Goal: Find specific page/section: Find specific page/section

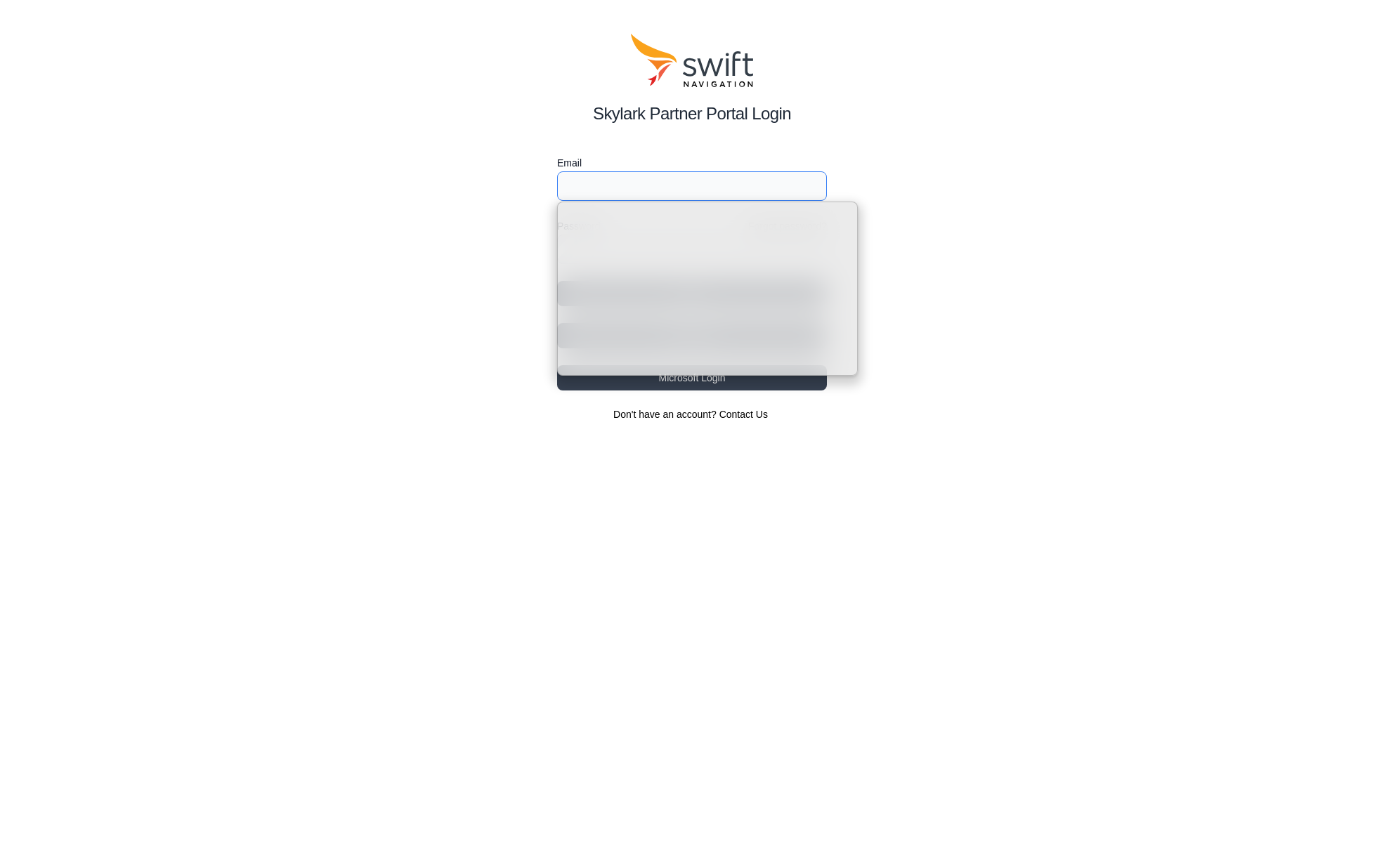
click at [651, 194] on input "Email" at bounding box center [692, 185] width 270 height 29
type input "[EMAIL_ADDRESS][DATE][DOMAIN_NAME]"
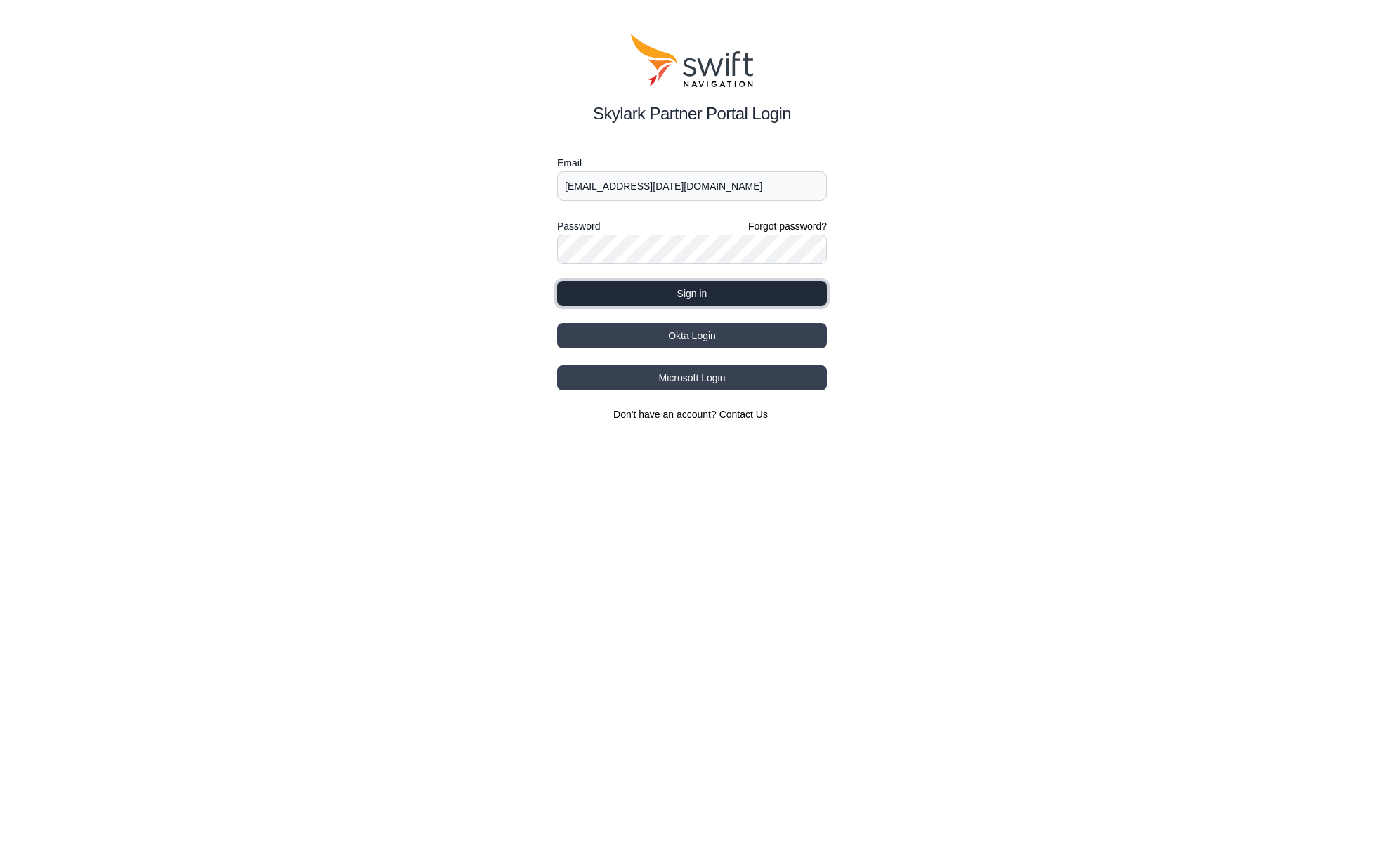
click at [695, 287] on button "Sign in" at bounding box center [692, 293] width 270 height 26
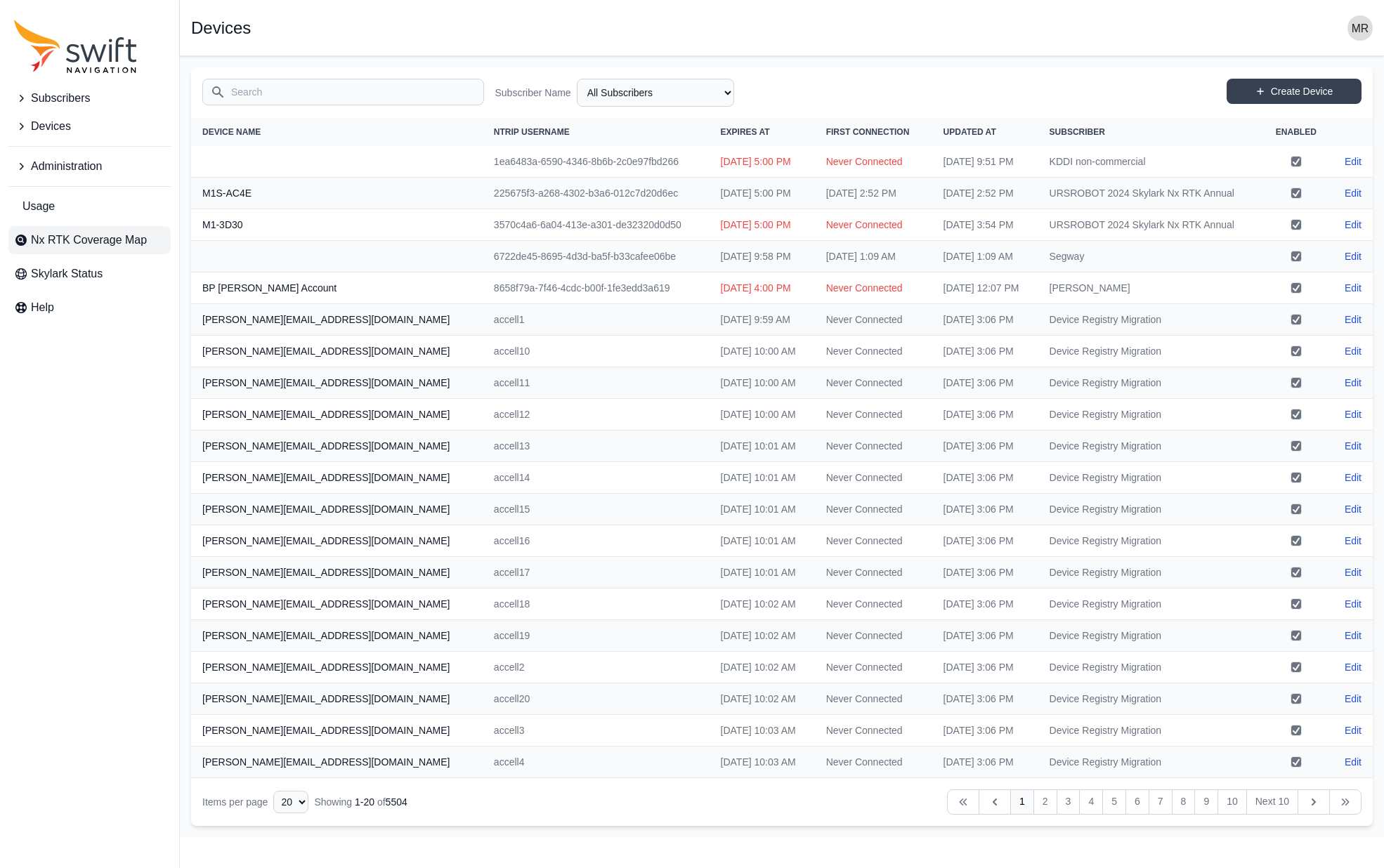
click at [66, 236] on span "Nx RTK Coverage Map" at bounding box center [89, 239] width 116 height 17
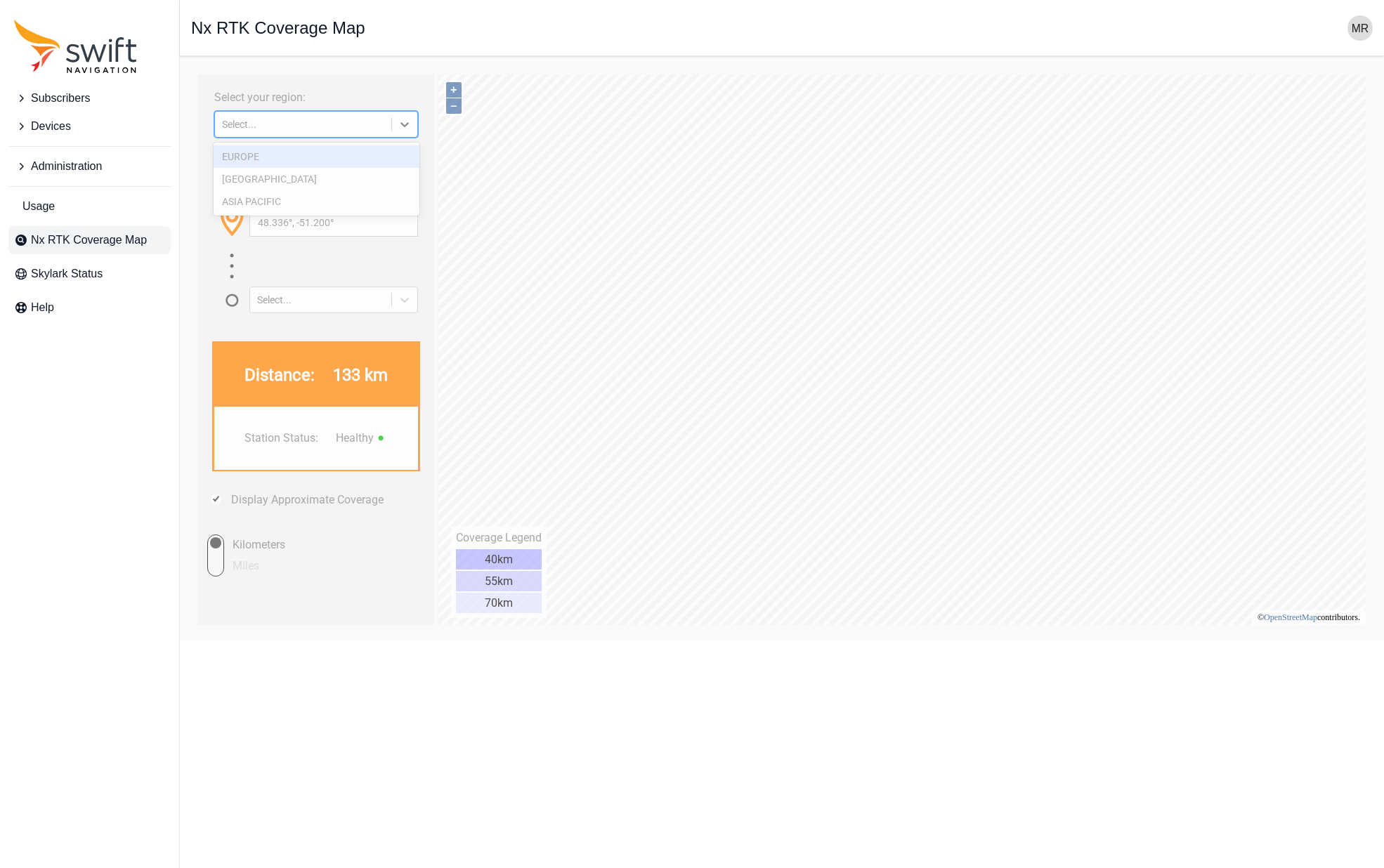
drag, startPoint x: 330, startPoint y: 121, endPoint x: 330, endPoint y: 135, distance: 14.0
click at [330, 121] on div "Select..." at bounding box center [302, 124] width 162 height 12
click at [297, 183] on div "[GEOGRAPHIC_DATA]" at bounding box center [317, 178] width 206 height 22
click at [370, 139] on div "Select your region: [GEOGRAPHIC_DATA] Enter your location: (Address, latitude/l…" at bounding box center [316, 349] width 236 height 551
click at [371, 129] on div "[GEOGRAPHIC_DATA]" at bounding box center [302, 124] width 176 height 14
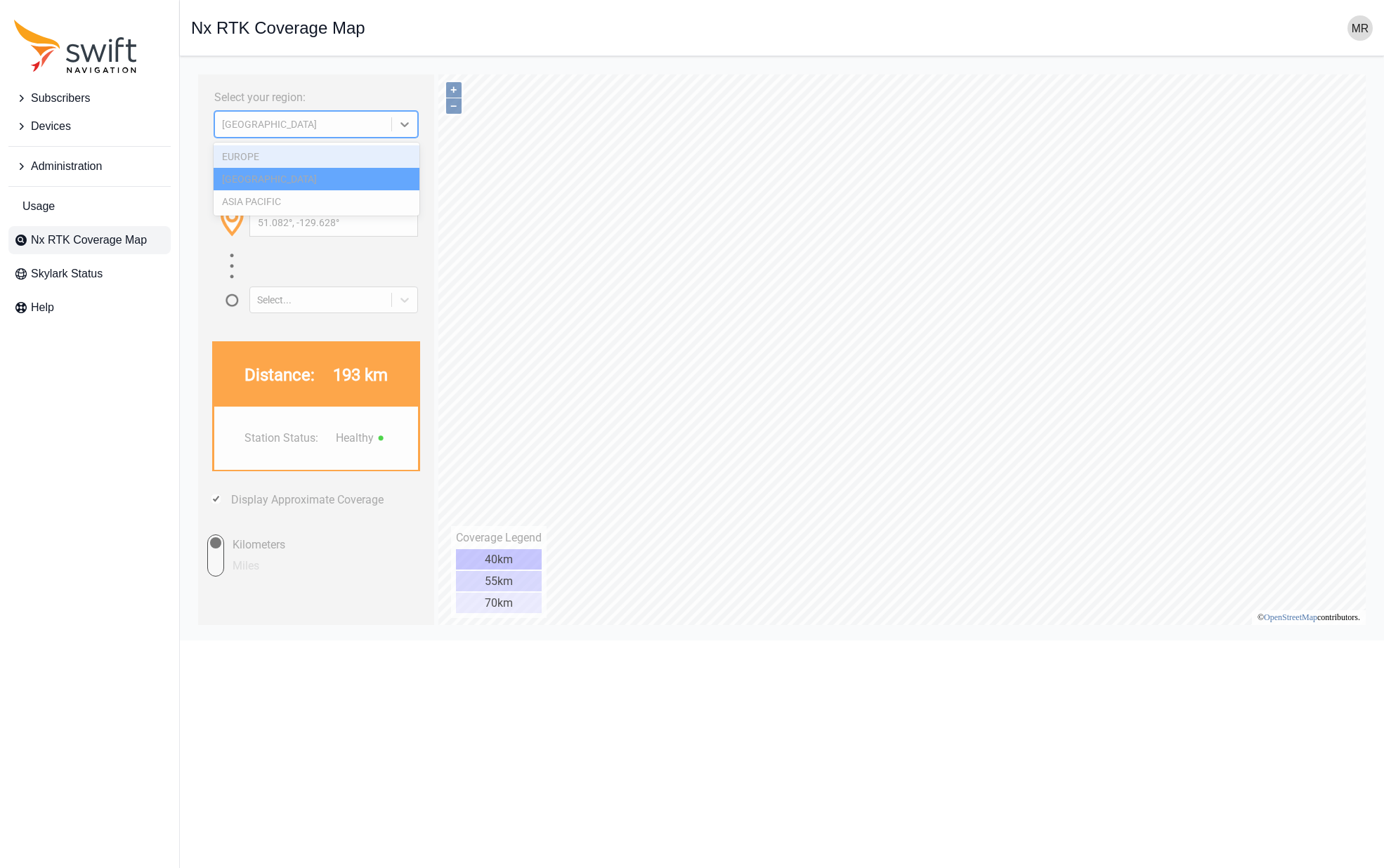
click at [367, 155] on div "EUROPE" at bounding box center [317, 156] width 206 height 22
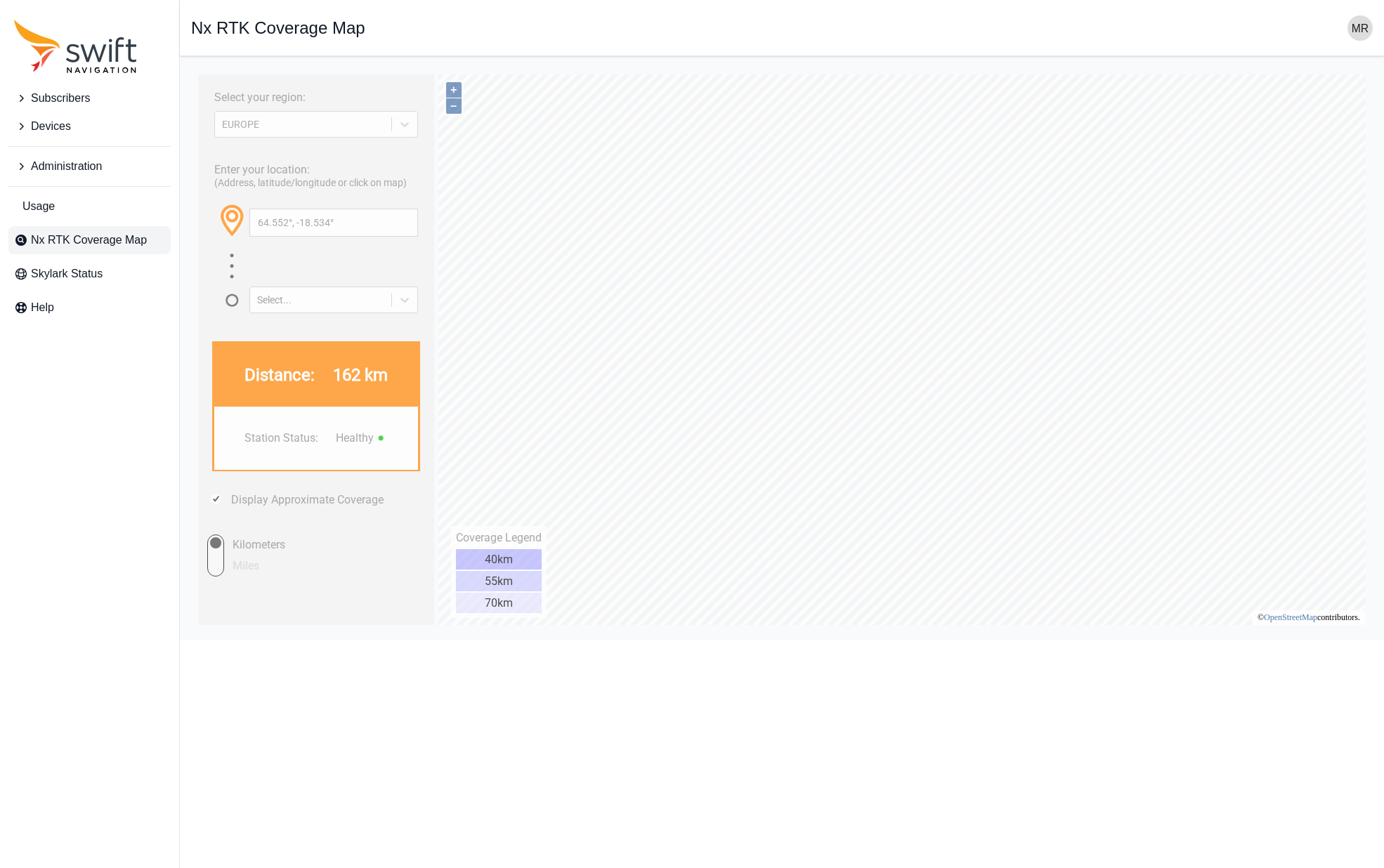
type input "68.320°, -10.864°"
click at [301, 108] on div "EUROPE" at bounding box center [317, 117] width 204 height 27
click at [297, 127] on div "EUROPE" at bounding box center [302, 124] width 162 height 12
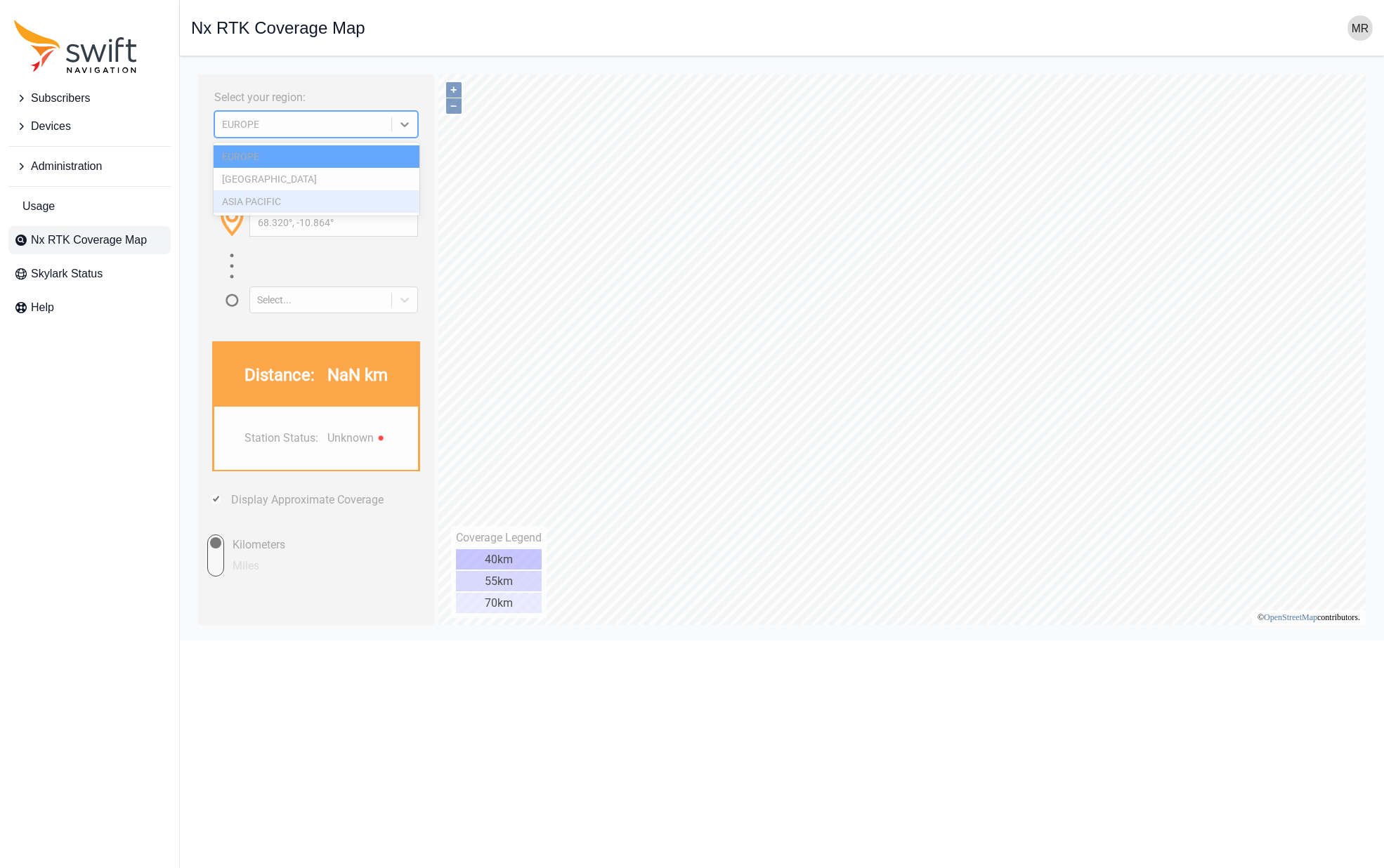
click at [299, 202] on div "ASIA PACIFIC" at bounding box center [317, 201] width 206 height 22
